Goal: Task Accomplishment & Management: Use online tool/utility

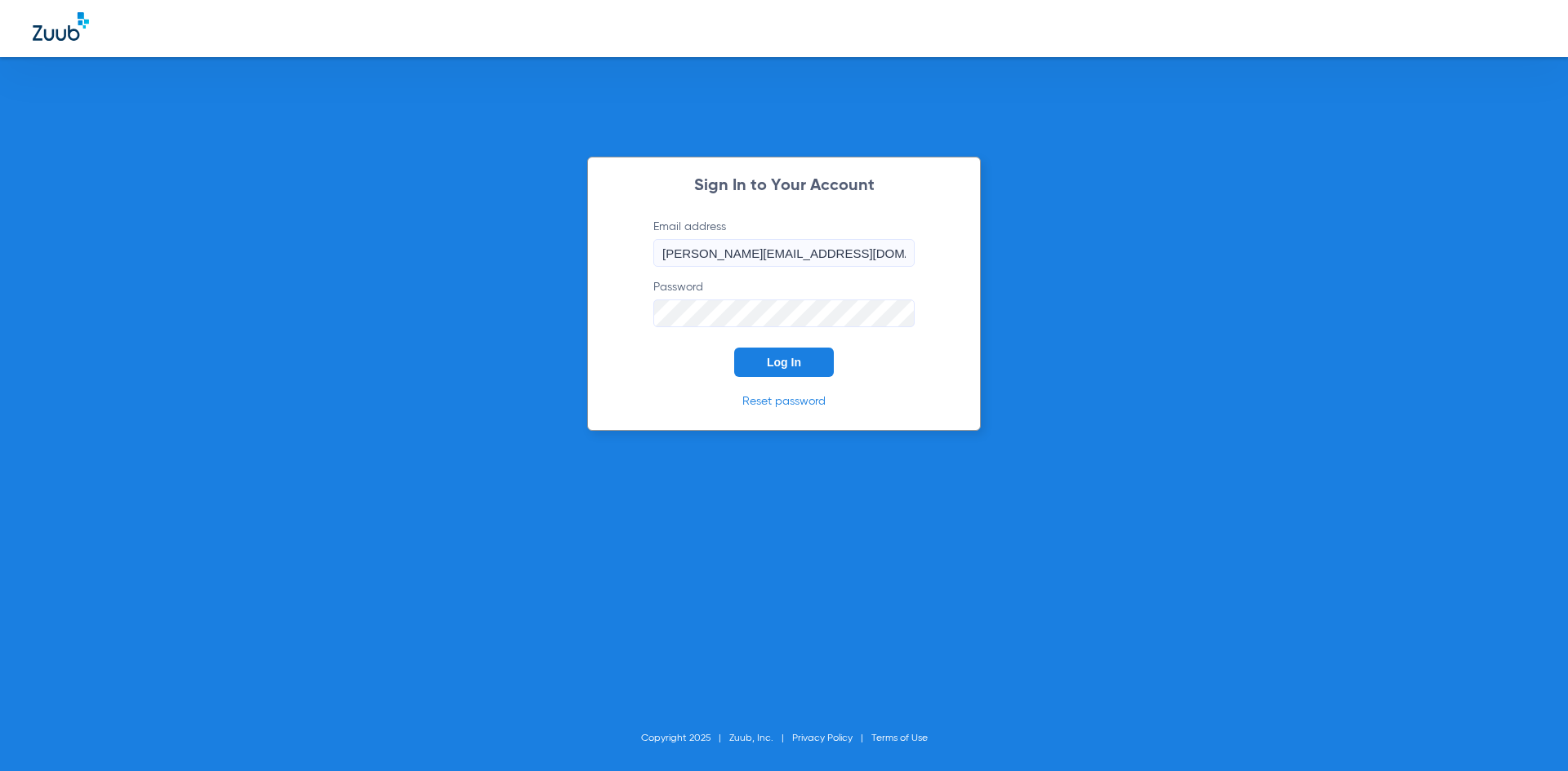
click at [774, 366] on span "Log In" at bounding box center [783, 361] width 35 height 13
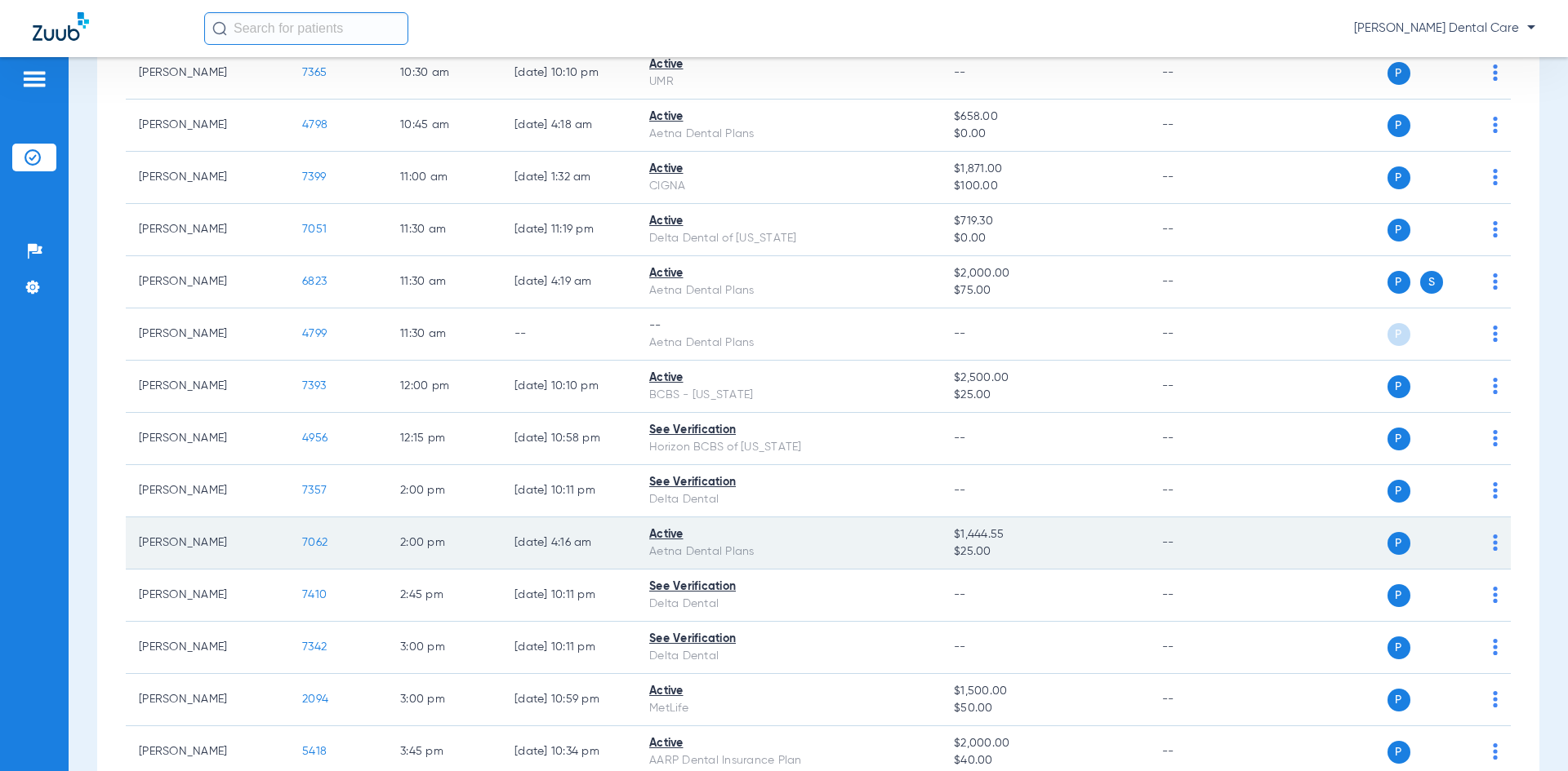
scroll to position [404, 0]
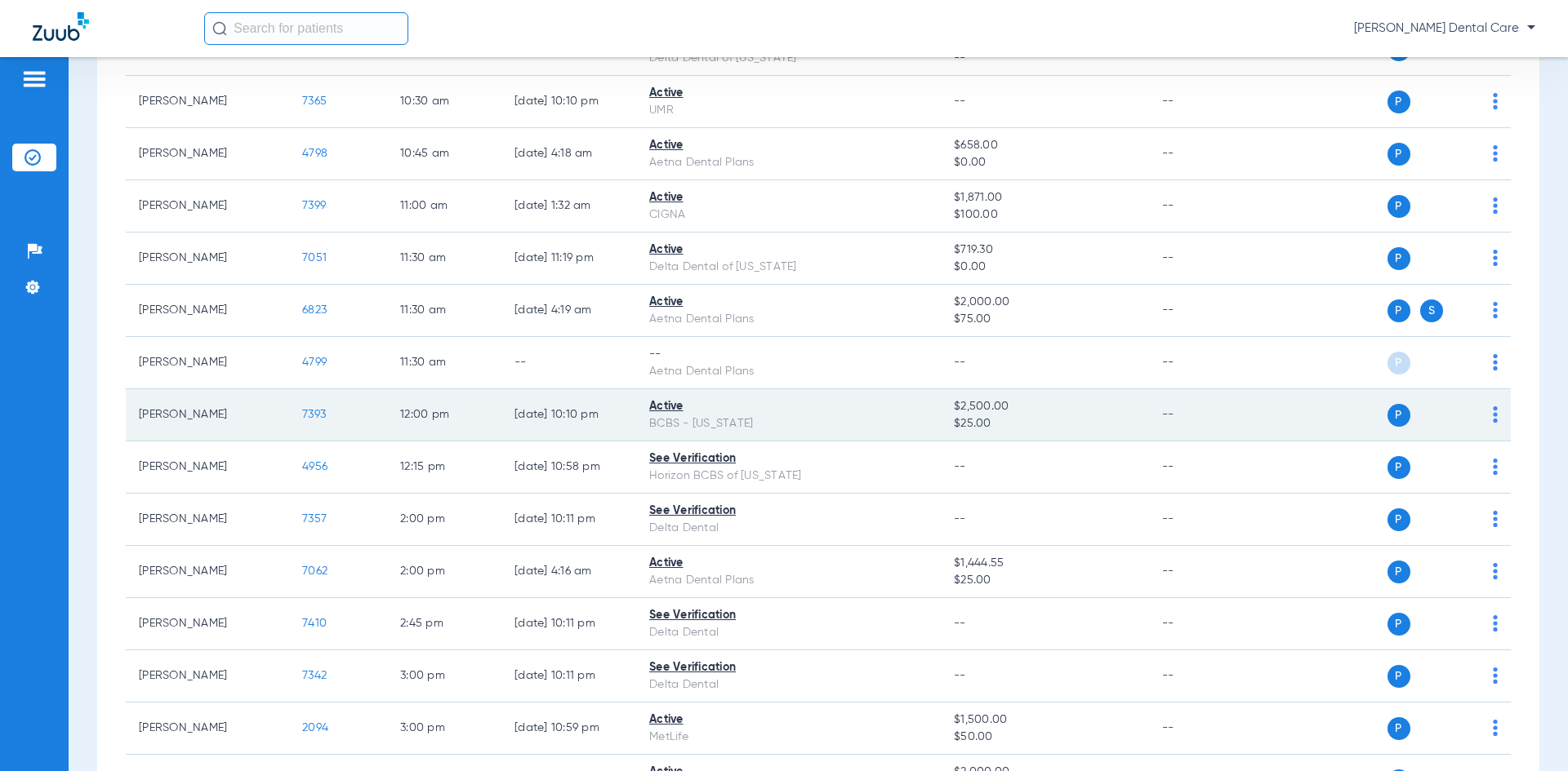
click at [314, 420] on span "7393" at bounding box center [314, 415] width 24 height 12
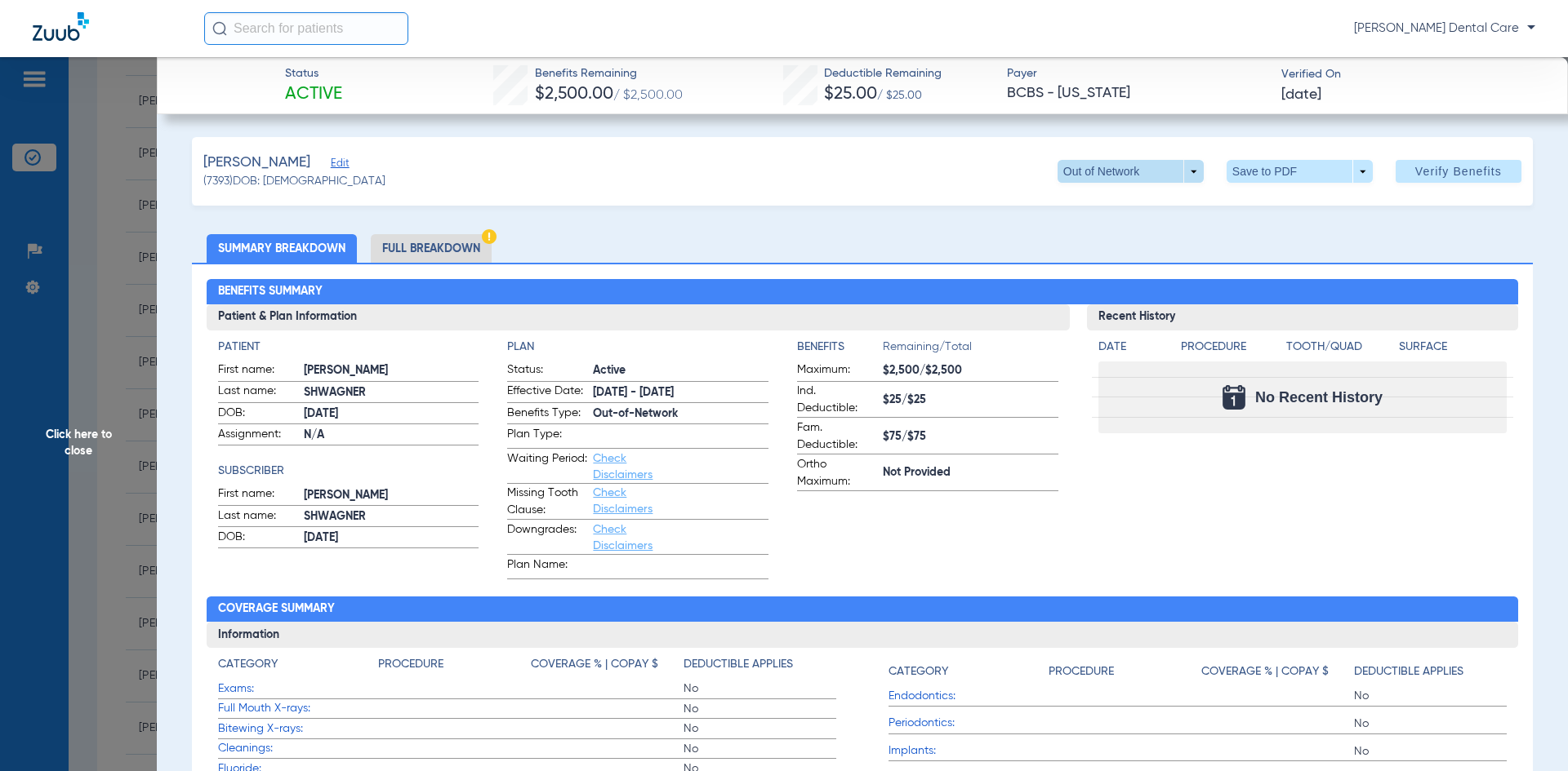
click at [1188, 174] on span at bounding box center [1130, 171] width 146 height 23
click at [1087, 207] on span "In Network" at bounding box center [1097, 204] width 76 height 12
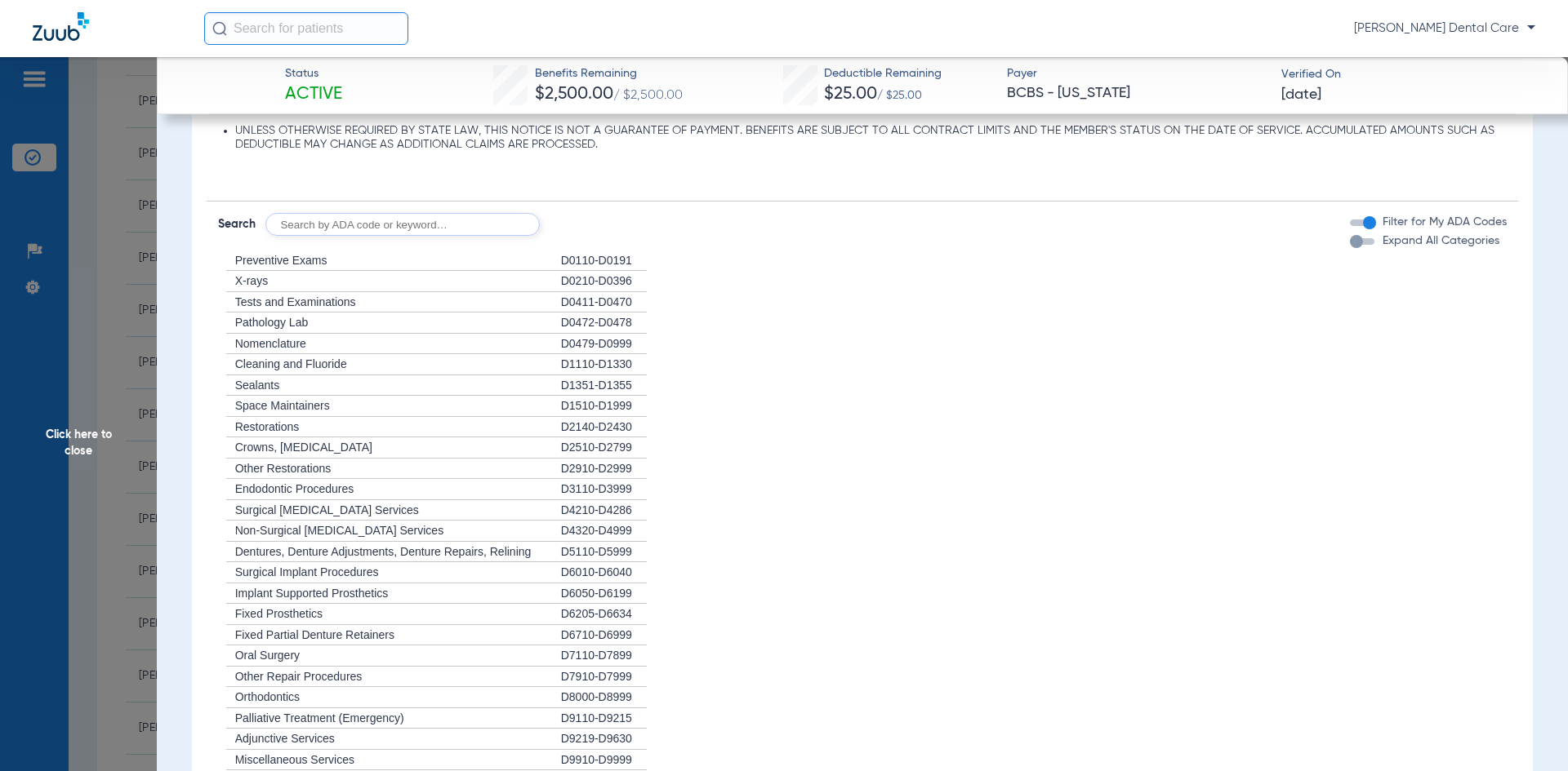
scroll to position [897, 0]
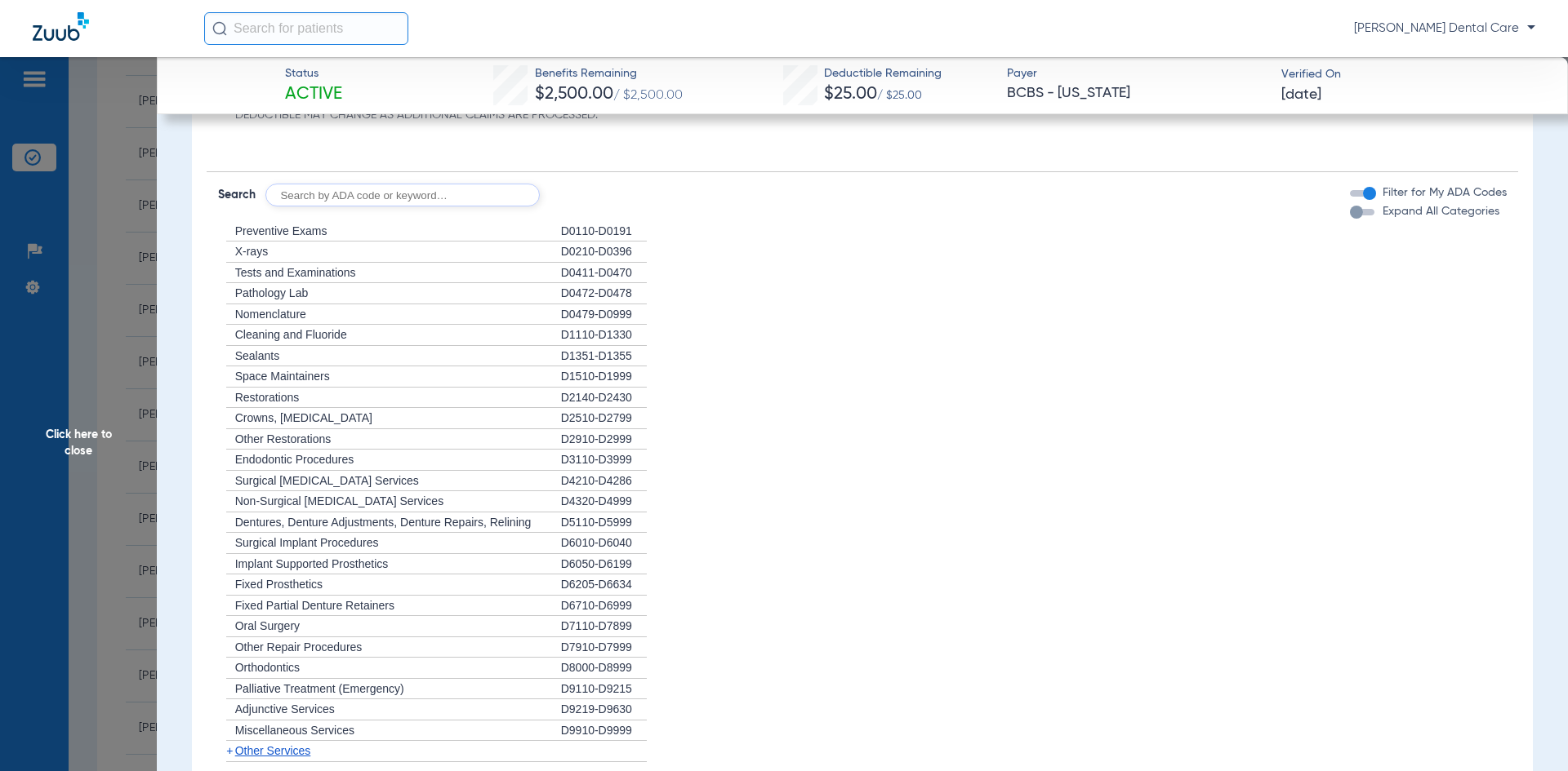
click at [293, 671] on span "Orthodontics" at bounding box center [267, 667] width 65 height 13
click at [593, 667] on div "D8000-D8999" at bounding box center [604, 668] width 86 height 21
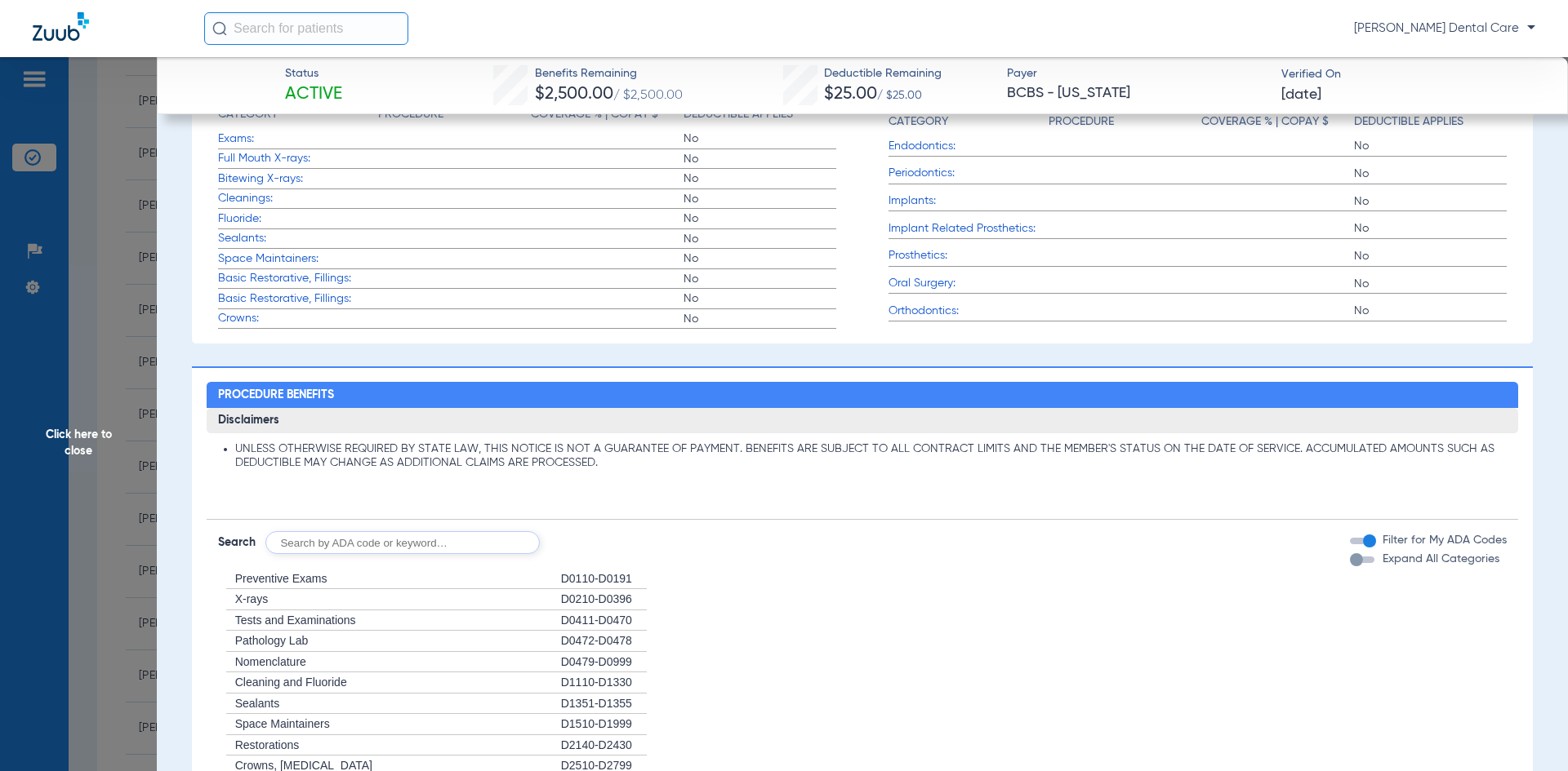
scroll to position [387, 0]
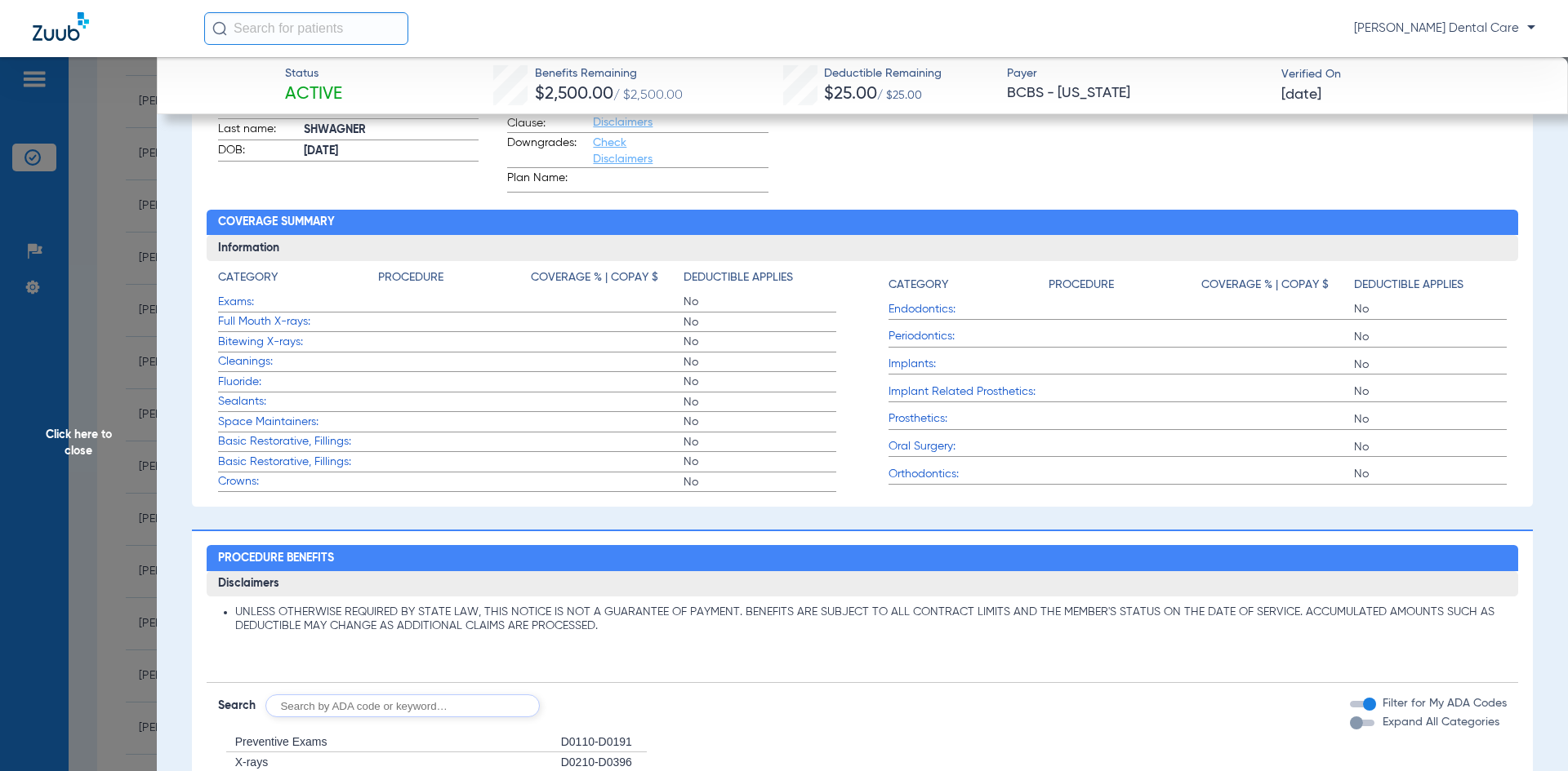
click at [926, 479] on span "Orthodontics:" at bounding box center [969, 474] width 160 height 17
click at [934, 474] on span "Orthodontics:" at bounding box center [969, 474] width 160 height 17
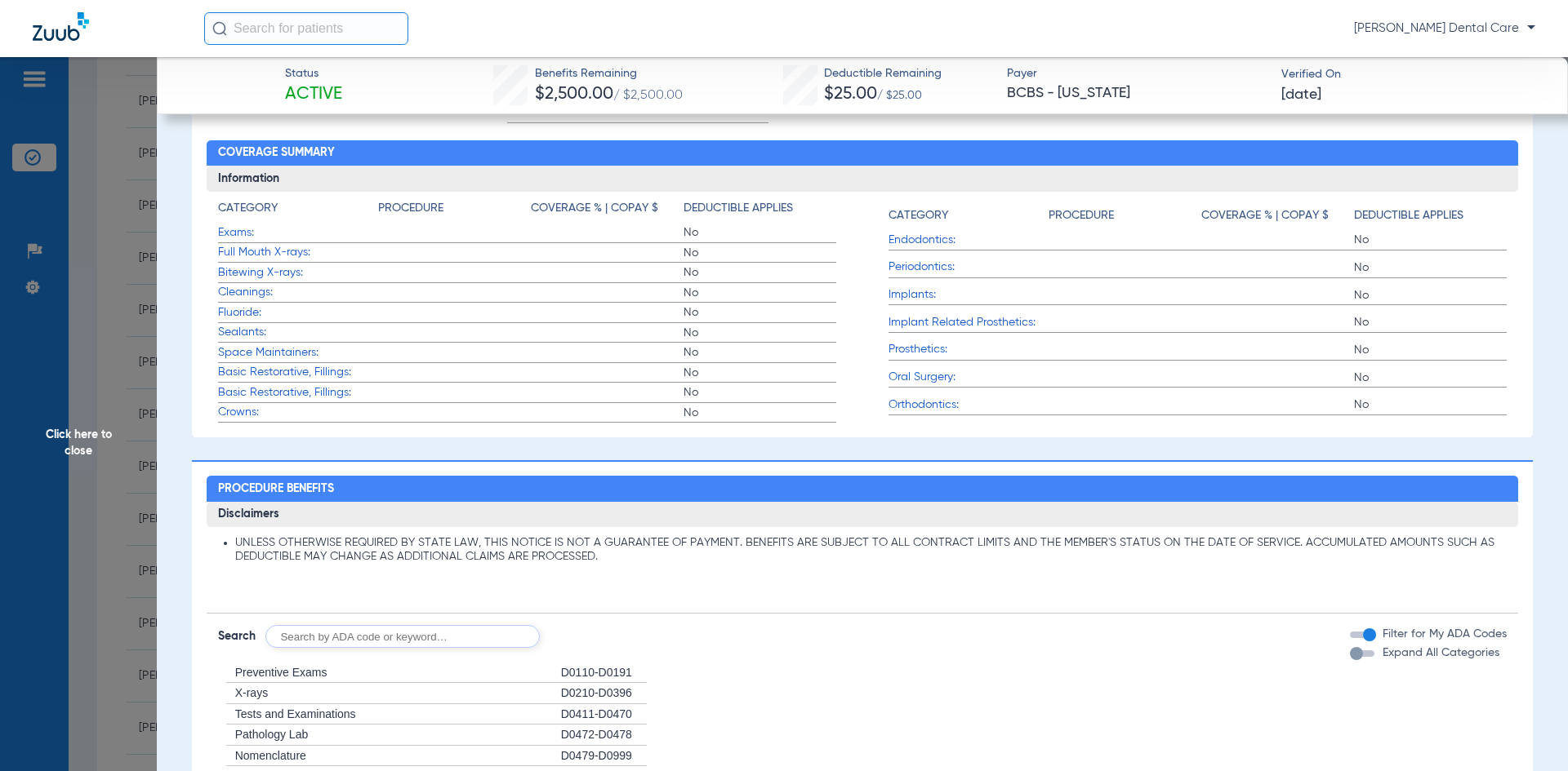
scroll to position [550, 0]
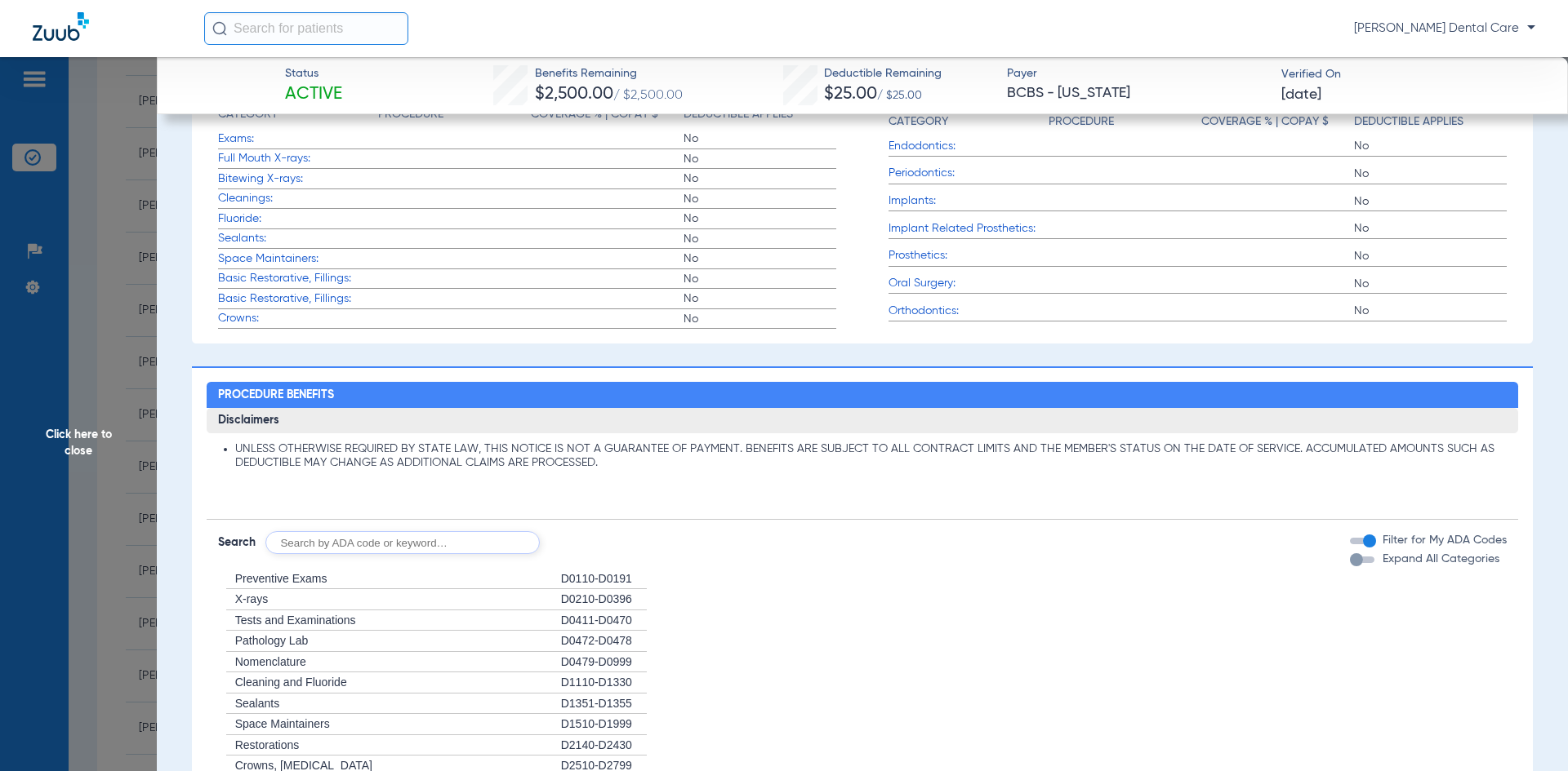
click at [422, 554] on input "text" at bounding box center [402, 542] width 274 height 23
type input "d8090"
click at [611, 545] on button "Search" at bounding box center [600, 542] width 65 height 23
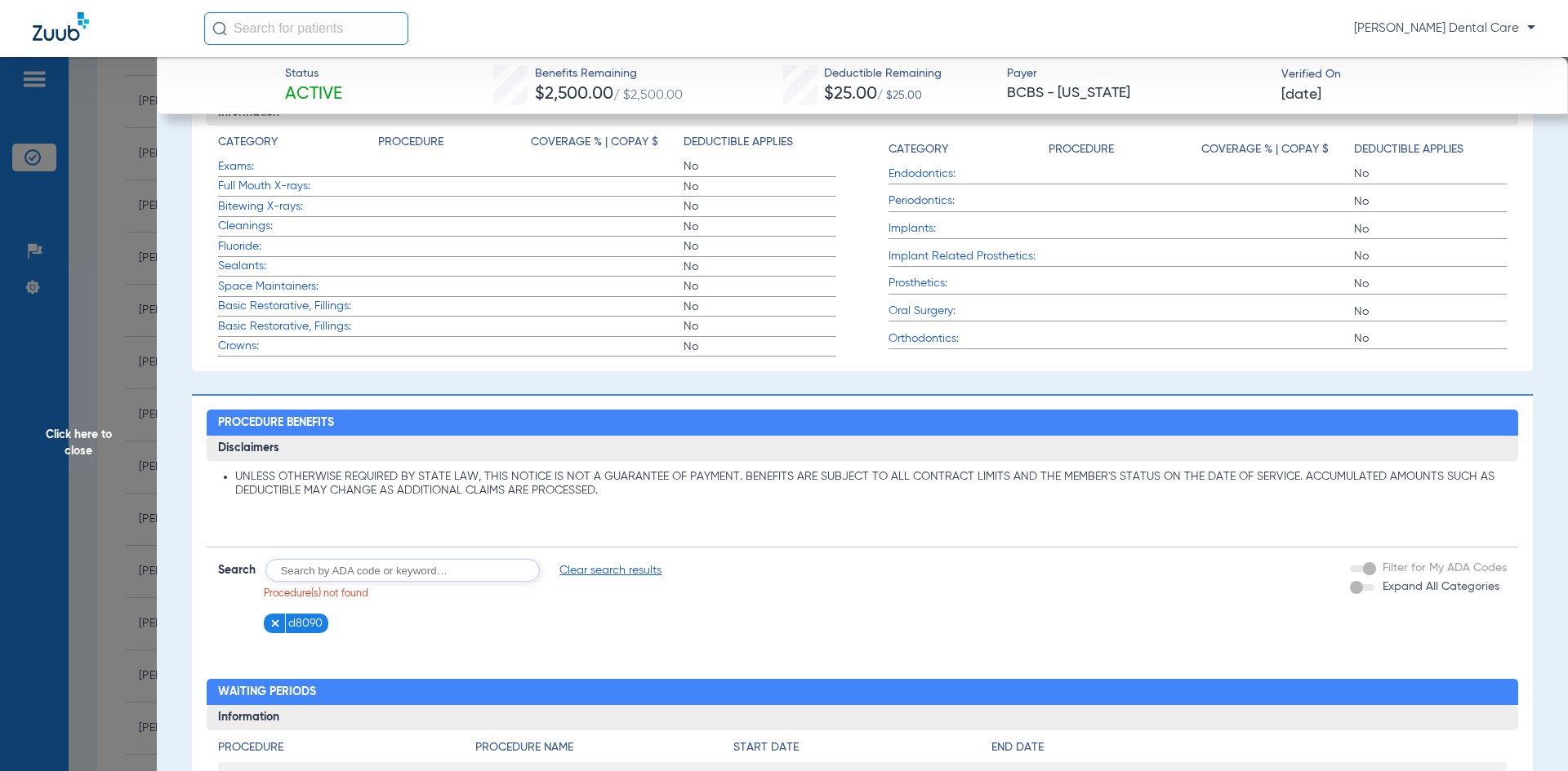
scroll to position [361, 0]
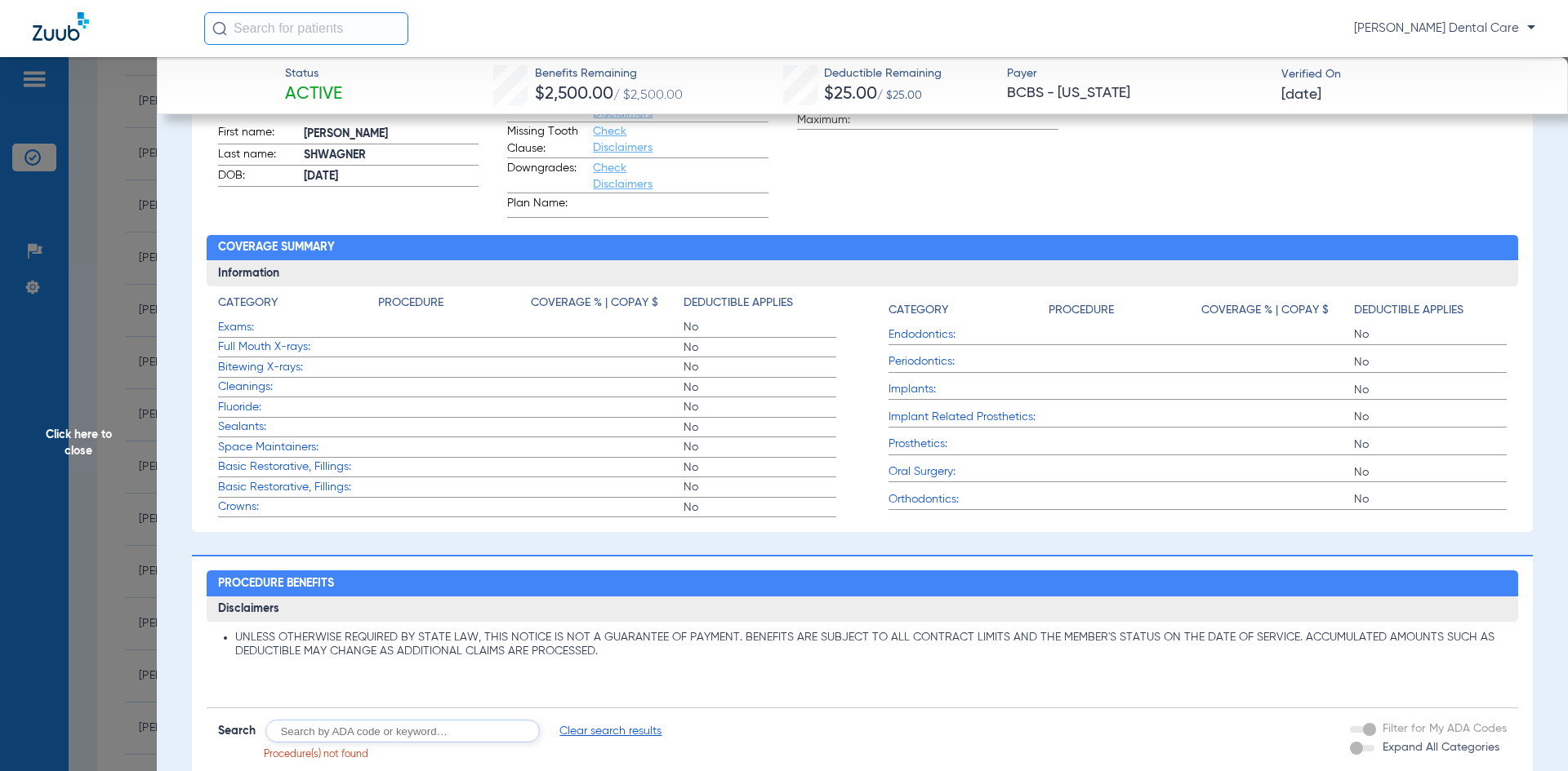
click at [83, 442] on span "Click here to close" at bounding box center [78, 442] width 157 height 771
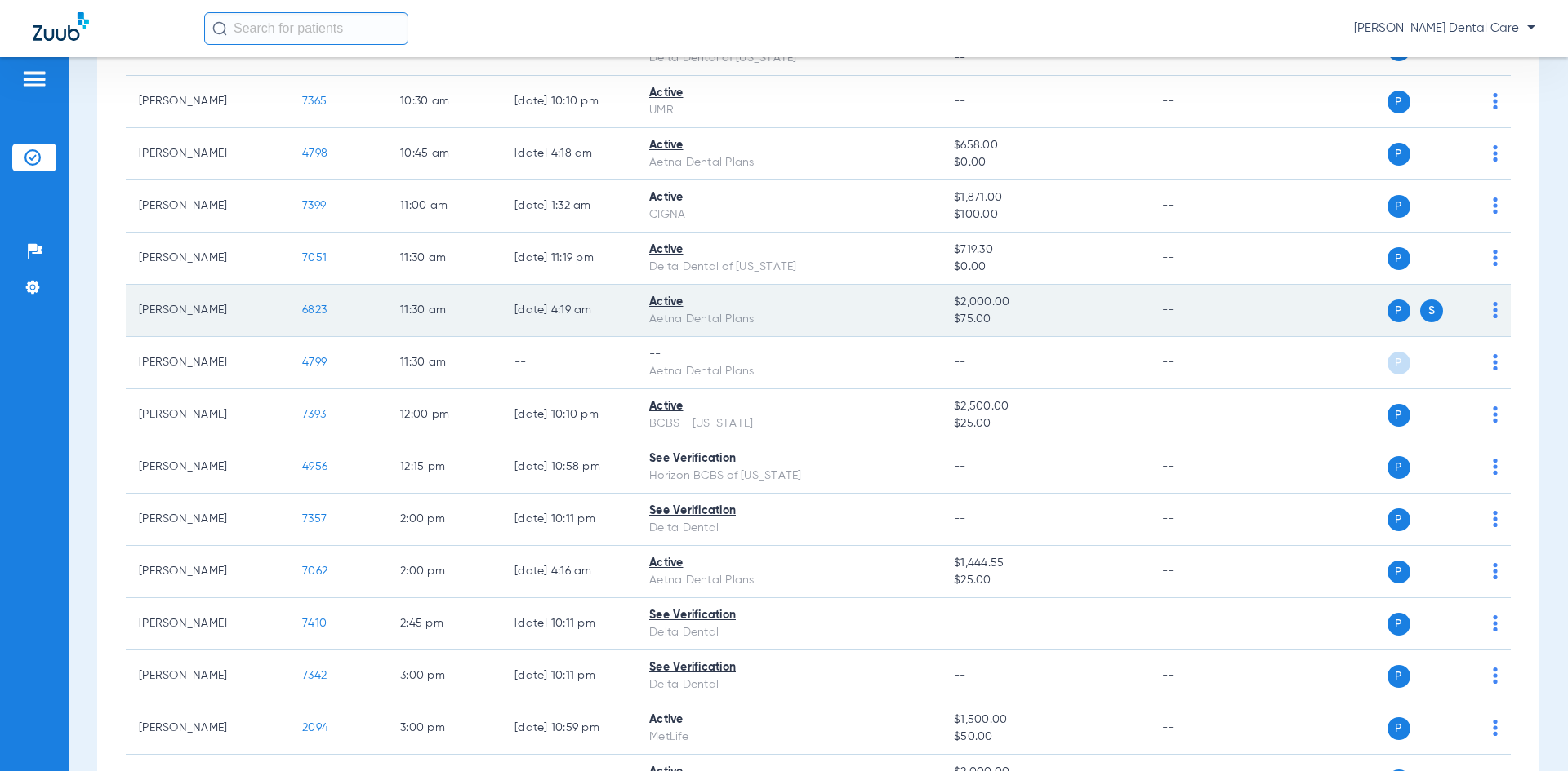
click at [318, 308] on span "6823" at bounding box center [314, 310] width 24 height 12
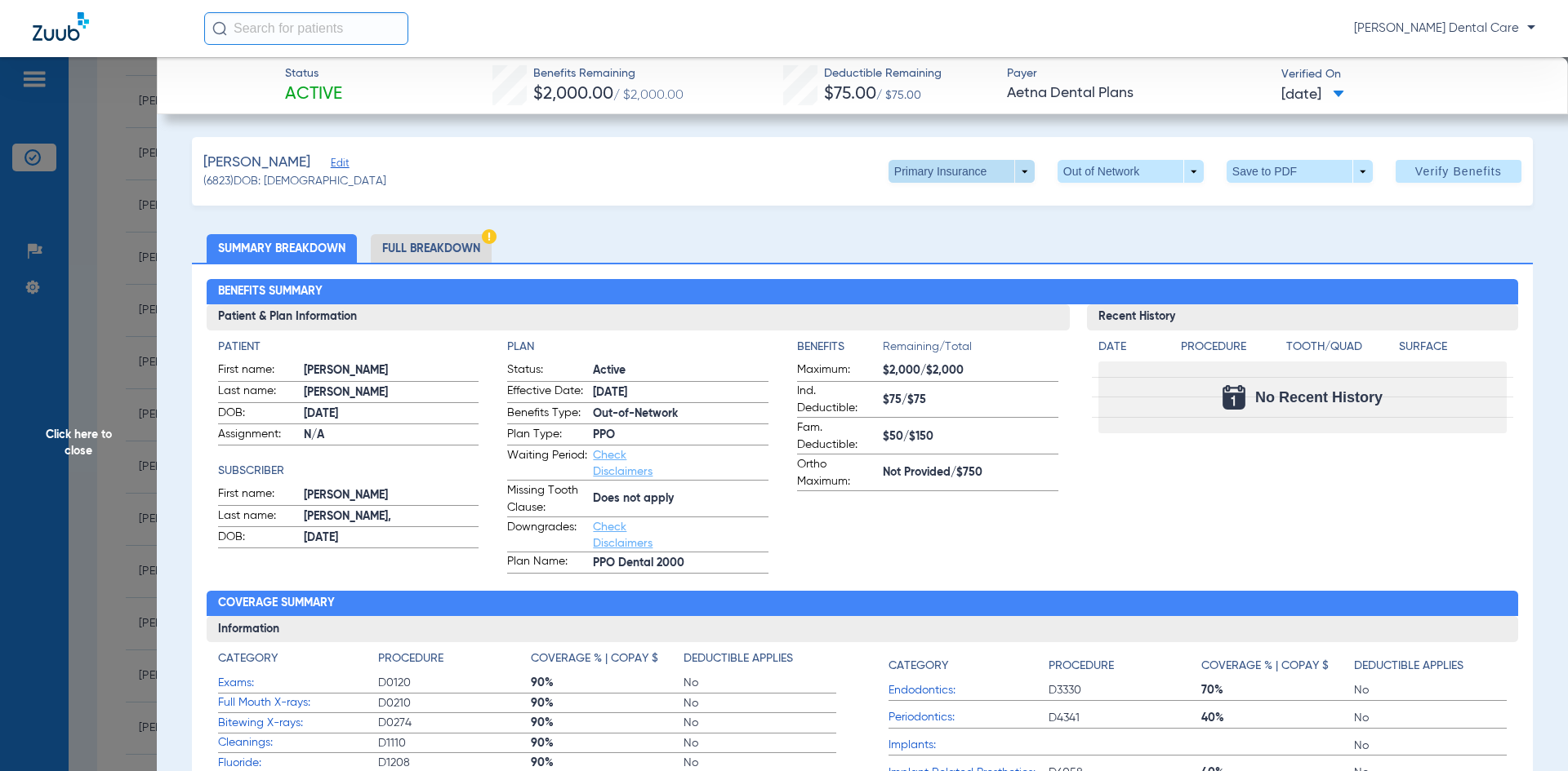
click at [1016, 172] on span at bounding box center [961, 171] width 146 height 23
click at [970, 206] on span "Primary Insurance" at bounding box center [944, 204] width 108 height 12
click at [392, 242] on li "Full Breakdown" at bounding box center [431, 249] width 121 height 29
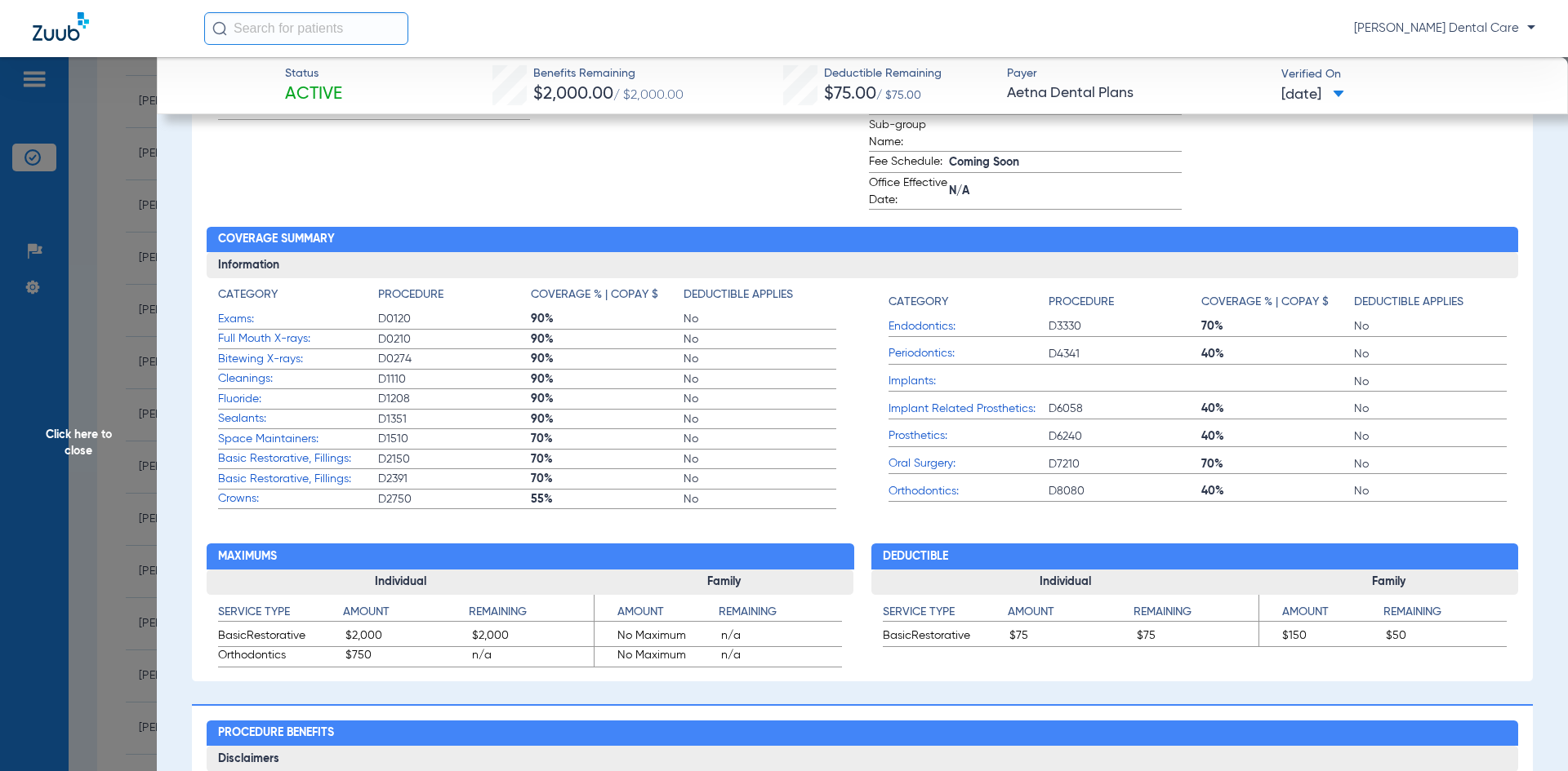
scroll to position [571, 0]
